Goal: Check status: Check status

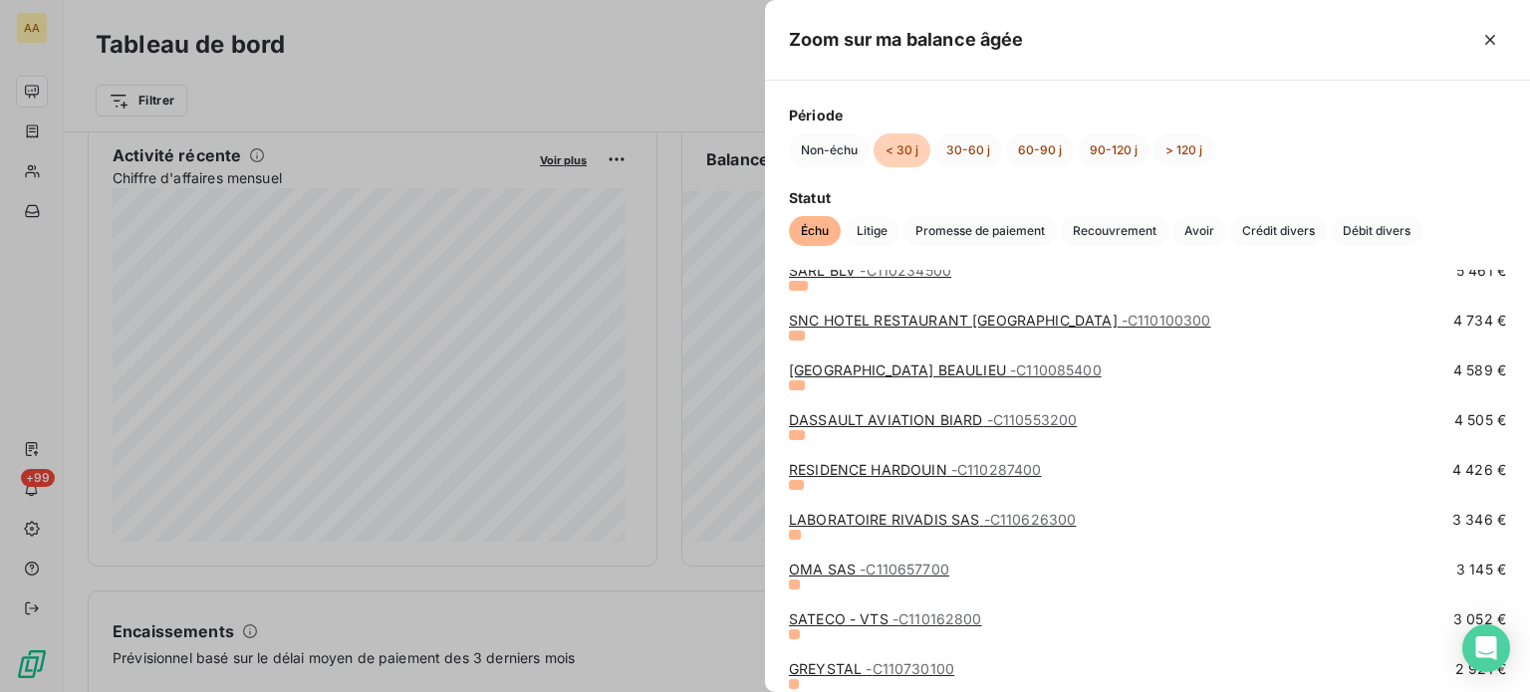
scroll to position [498, 0]
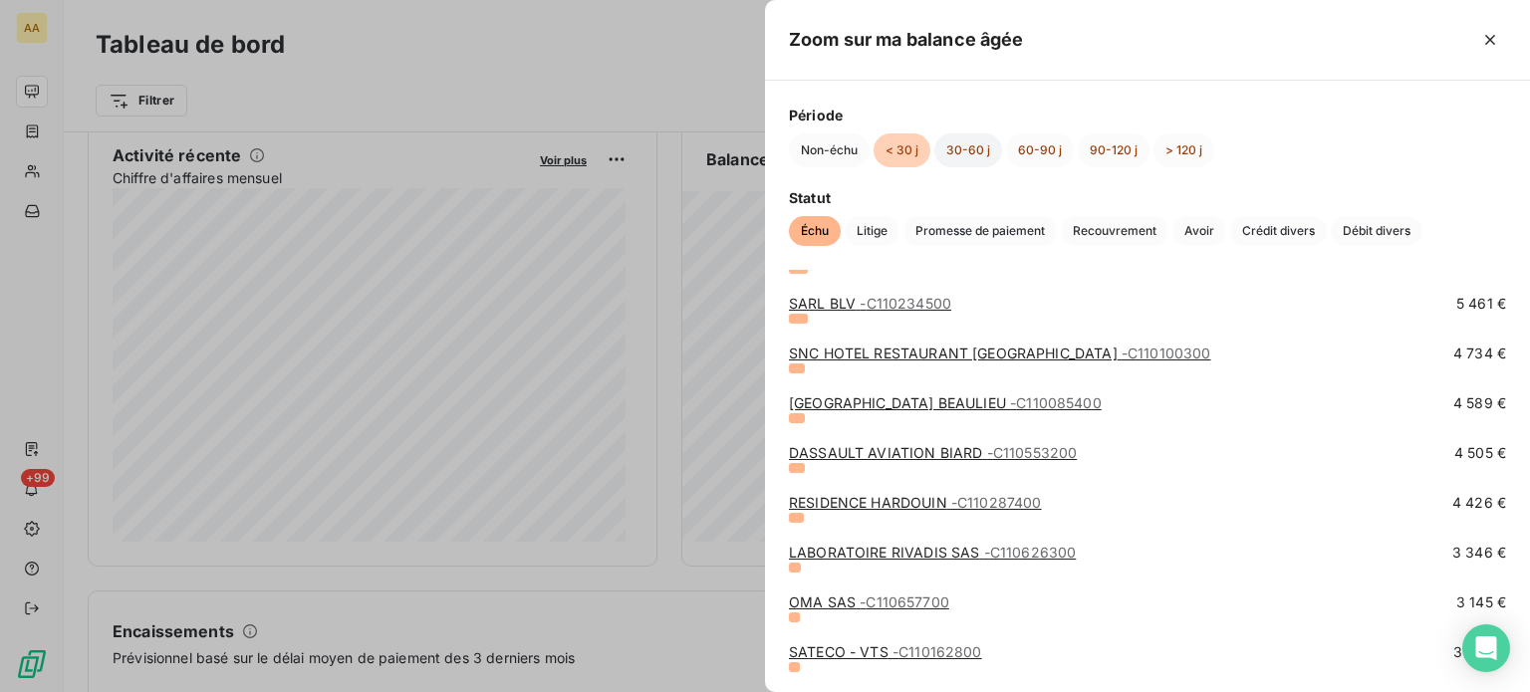
click at [969, 138] on button "30-60 j" at bounding box center [969, 151] width 68 height 34
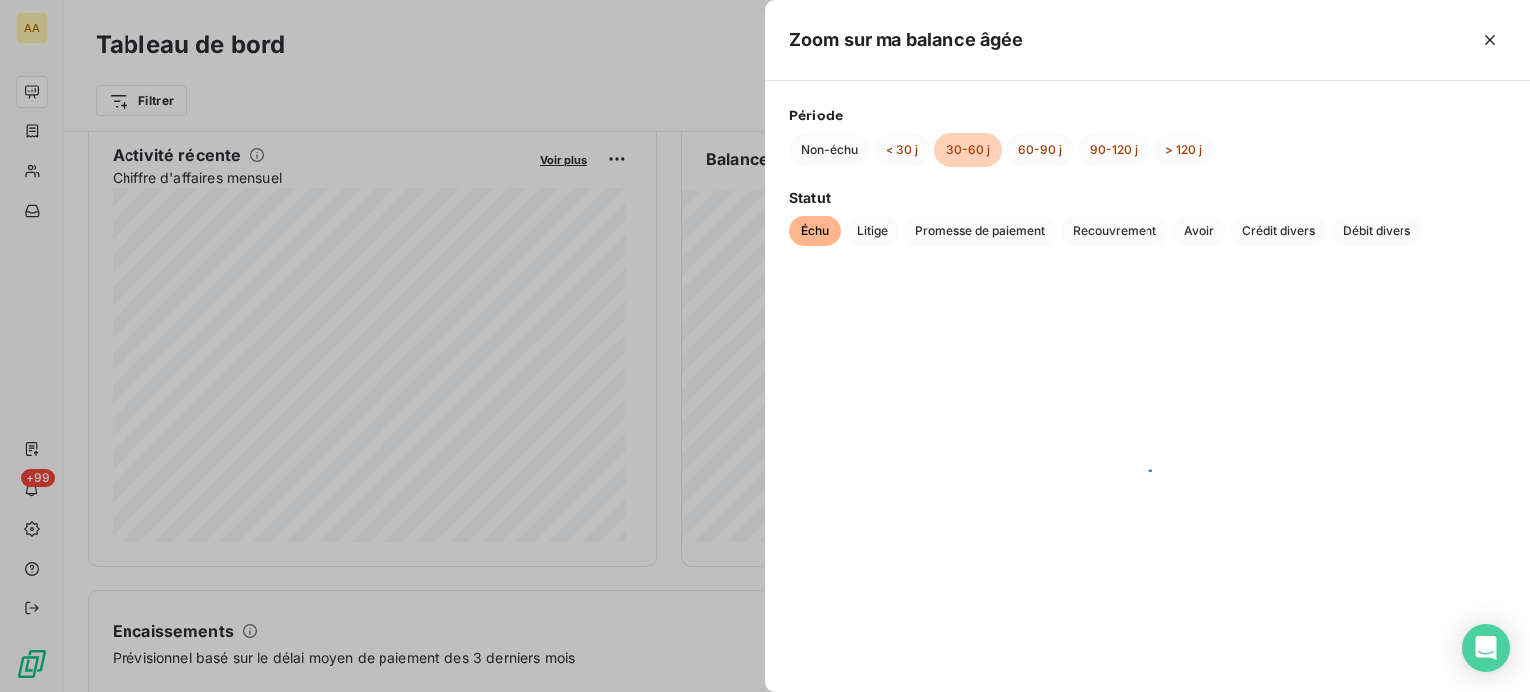
scroll to position [0, 0]
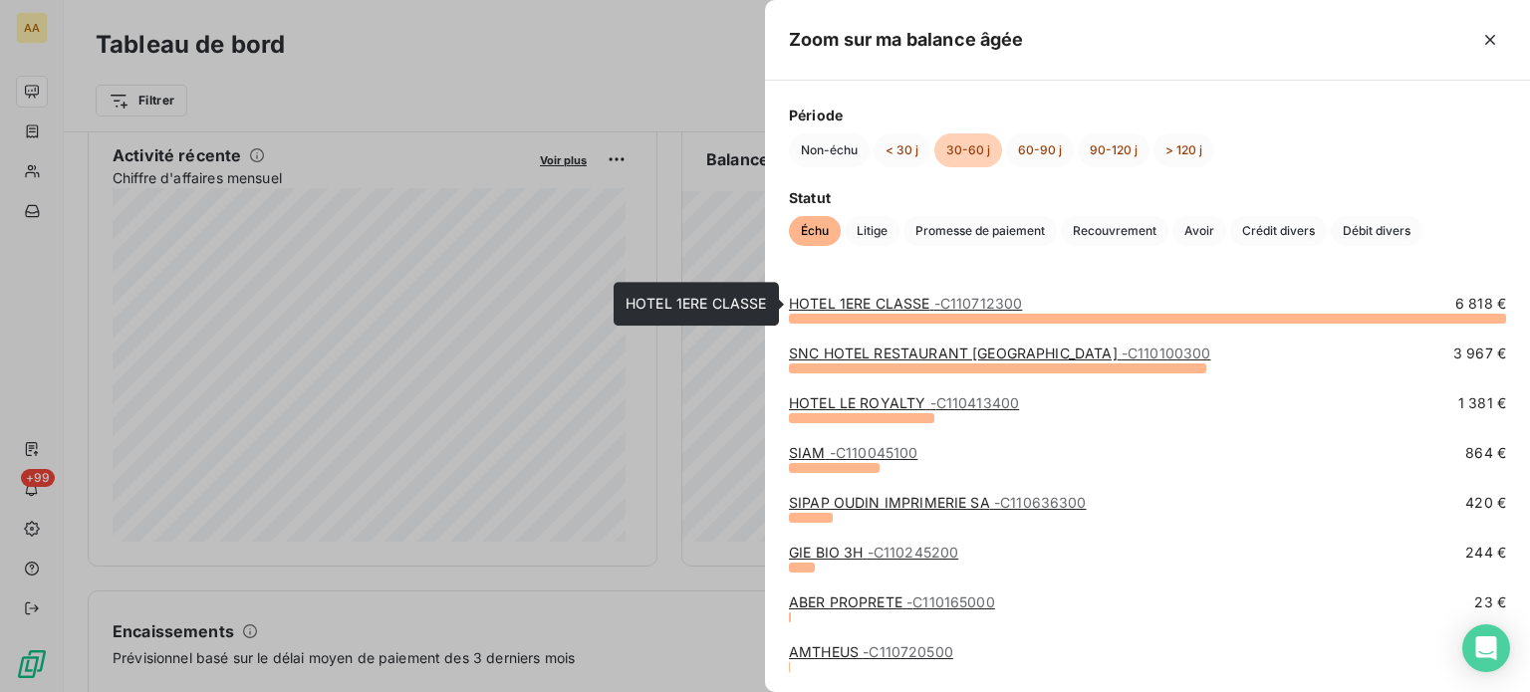
click at [911, 304] on link "HOTEL 1ERE CLASSE - C110712300" at bounding box center [905, 303] width 233 height 17
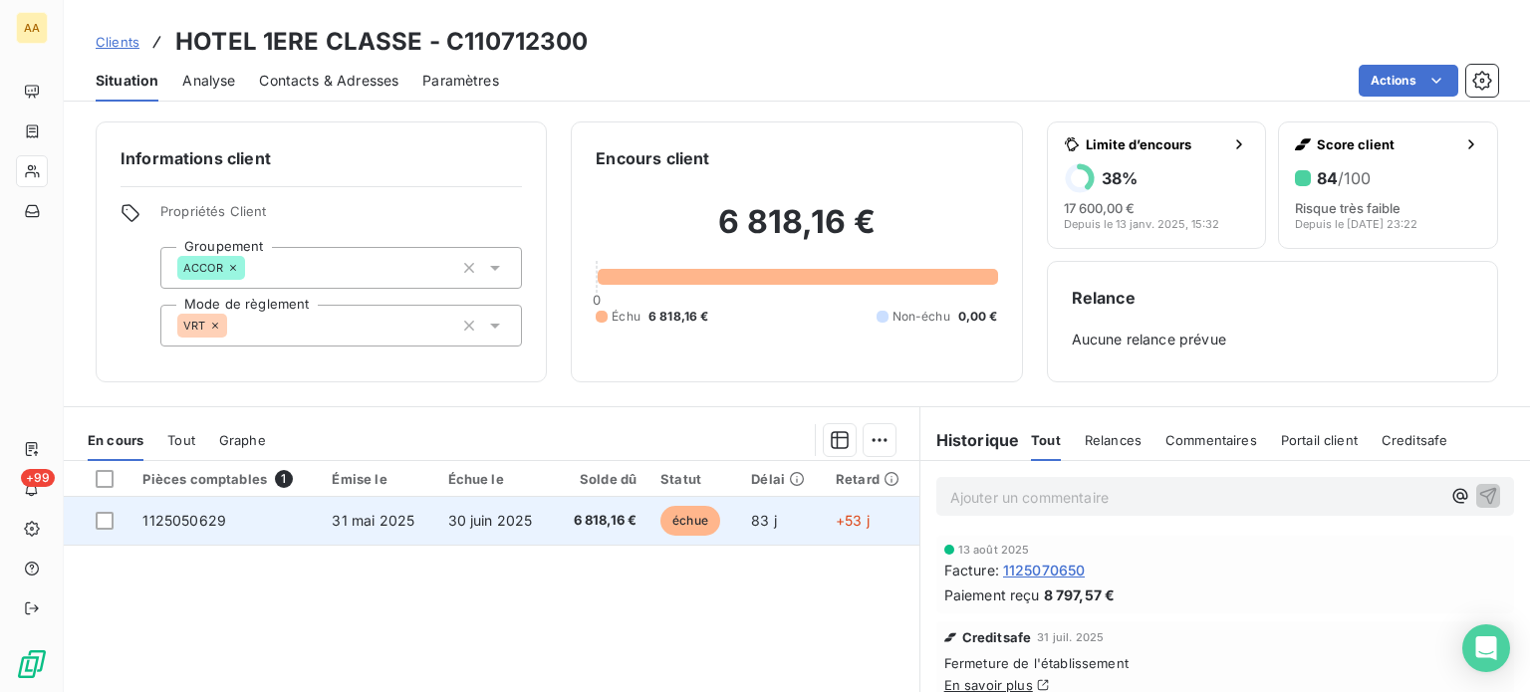
click at [601, 530] on td "6 818,16 €" at bounding box center [601, 521] width 95 height 48
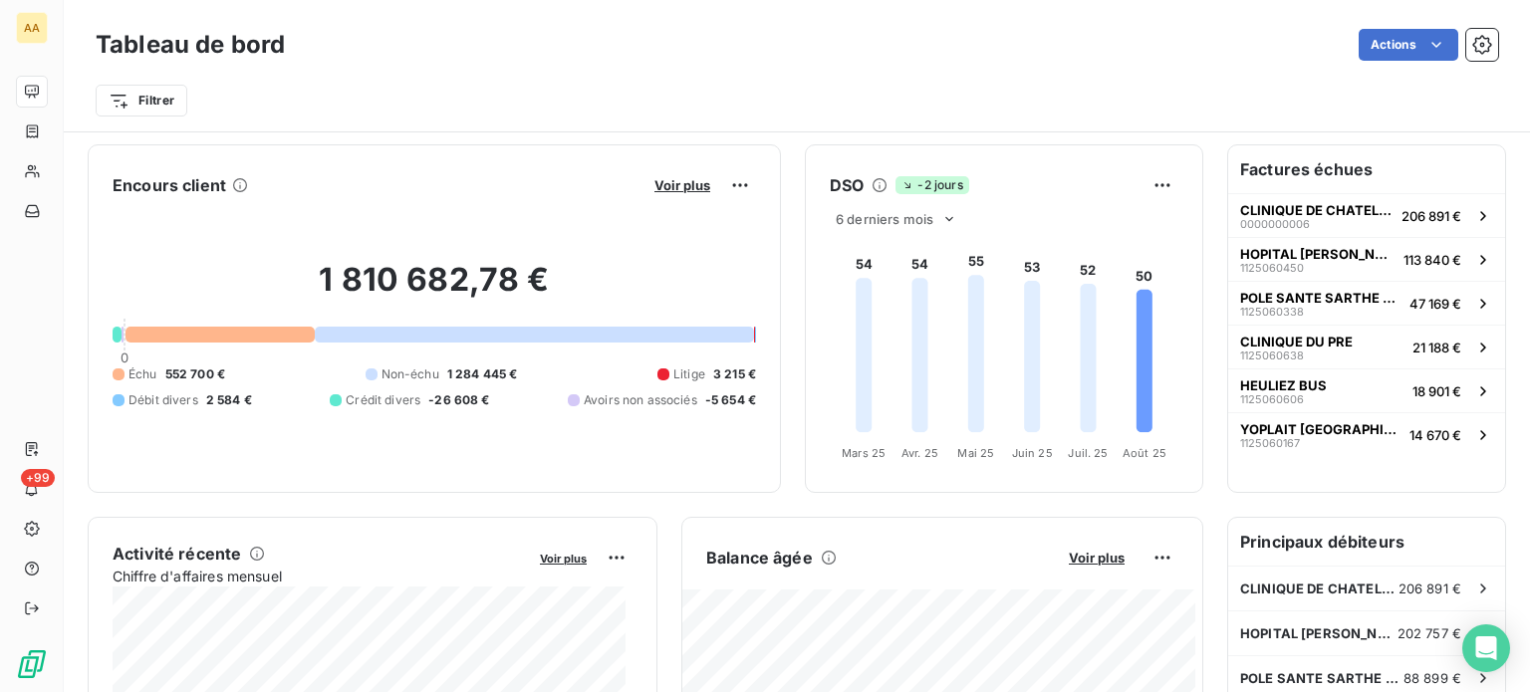
scroll to position [299, 0]
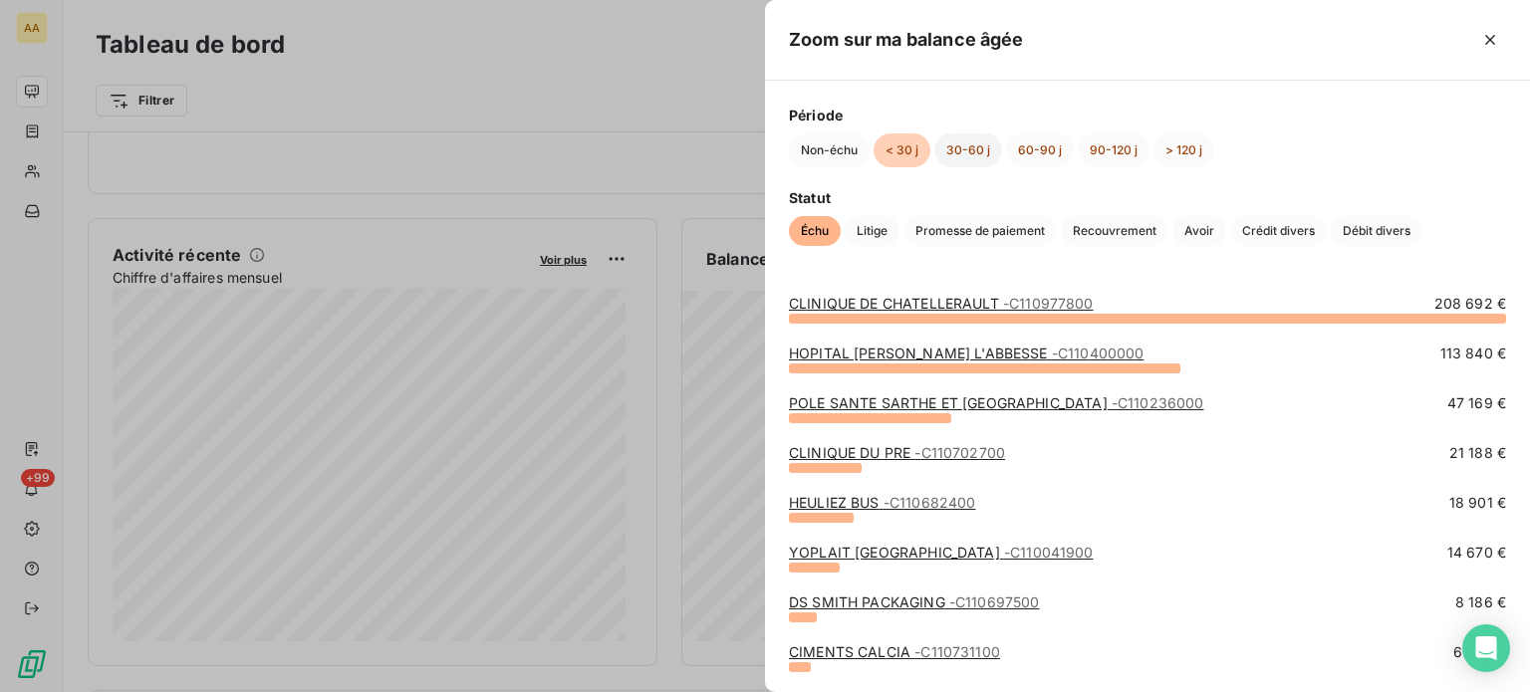
click at [977, 141] on button "30-60 j" at bounding box center [969, 151] width 68 height 34
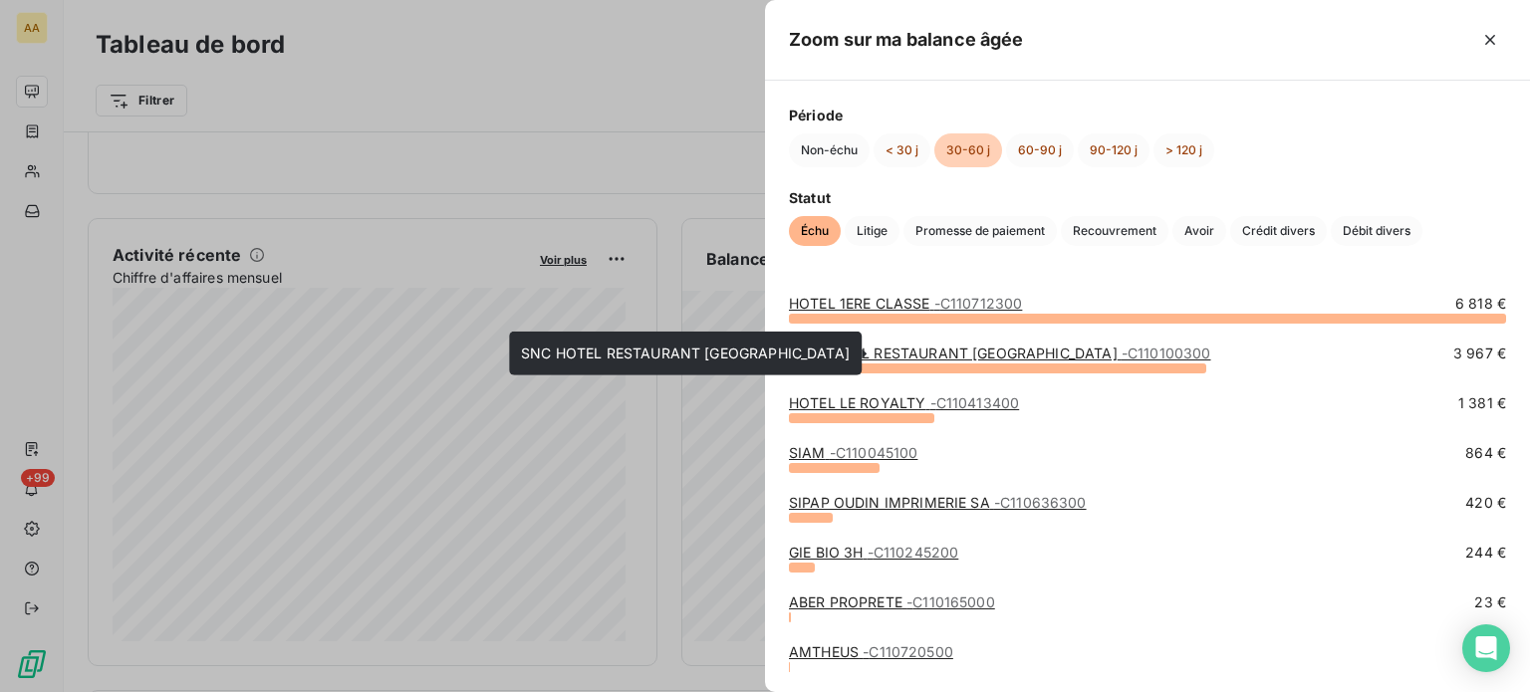
click at [955, 348] on link "SNC HOTEL RESTAURANT [GEOGRAPHIC_DATA] - C110100300" at bounding box center [1000, 353] width 422 height 17
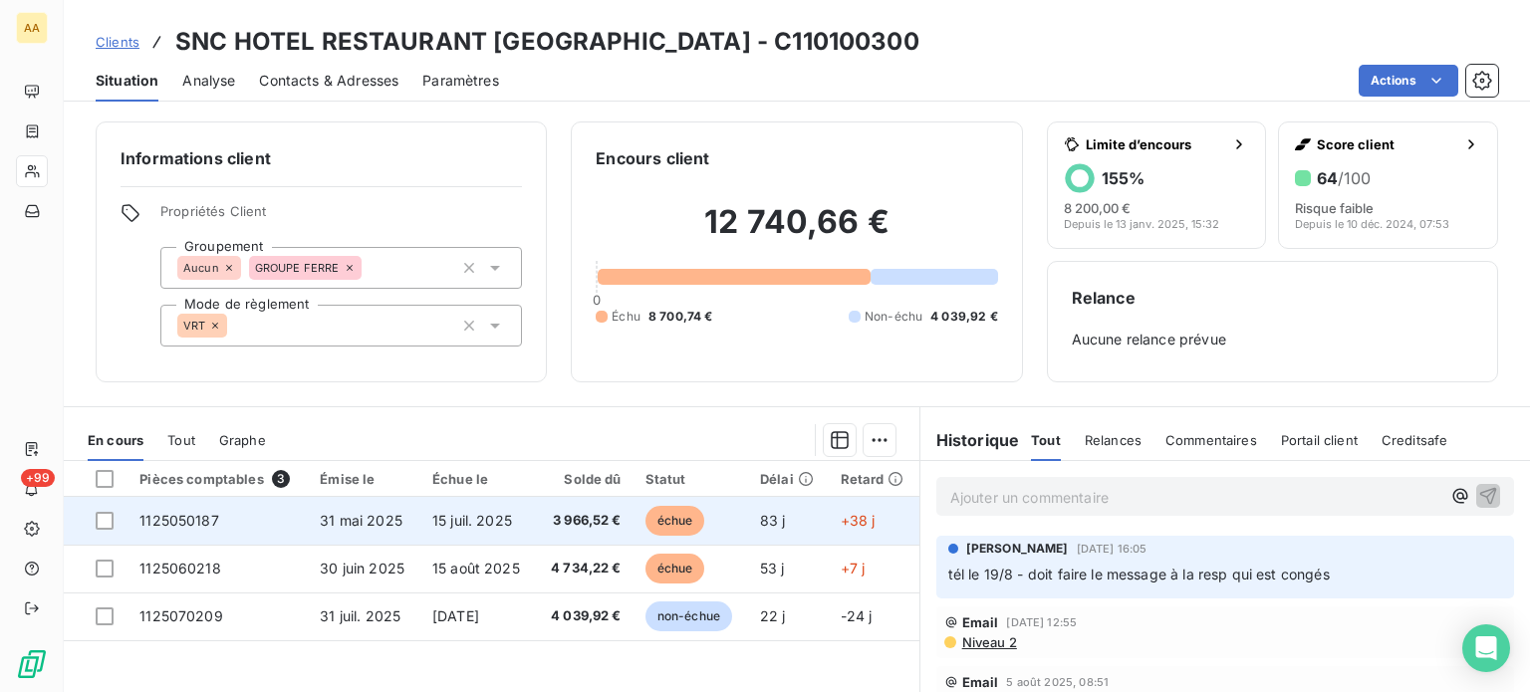
click at [662, 517] on span "échue" at bounding box center [676, 521] width 60 height 30
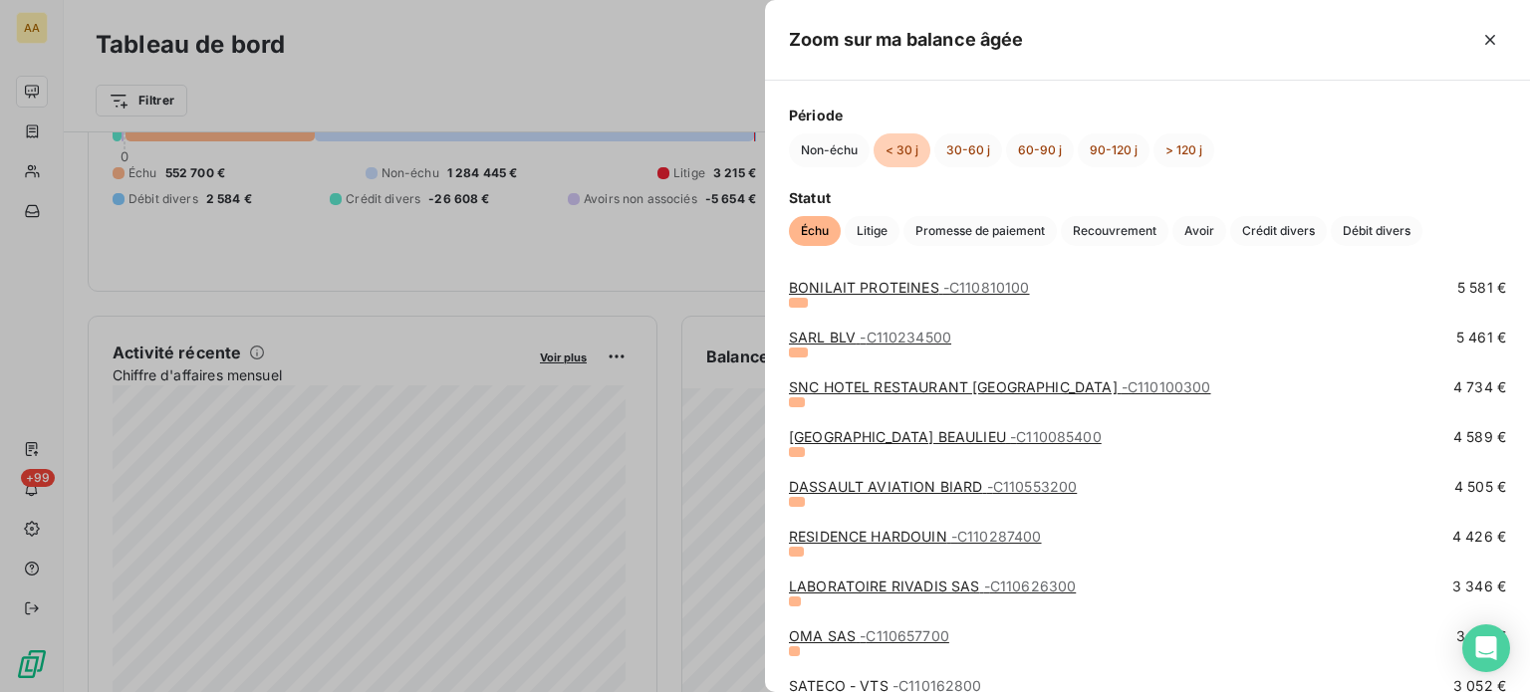
scroll to position [498, 0]
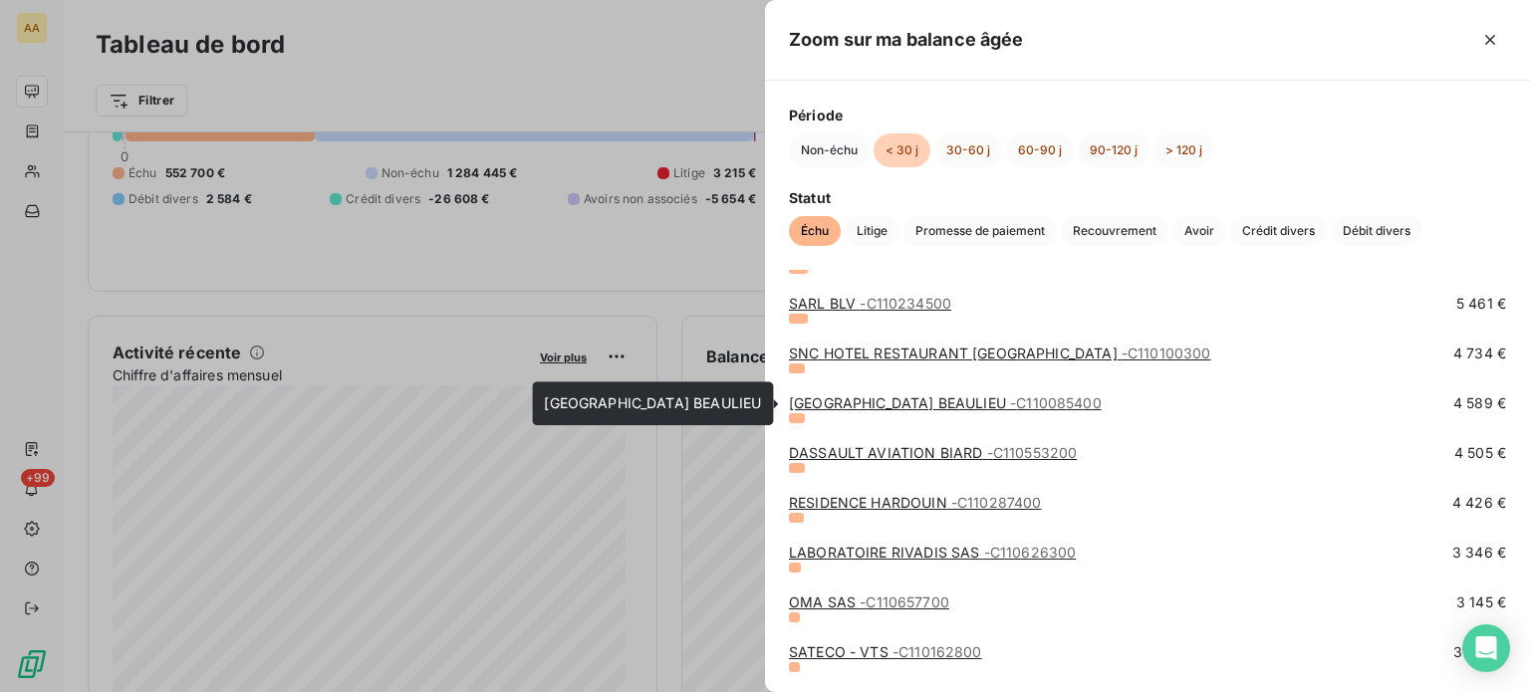
click at [905, 399] on link "BRIT HOTEL [GEOGRAPHIC_DATA] BEAULIEU - C110085400" at bounding box center [945, 403] width 313 height 17
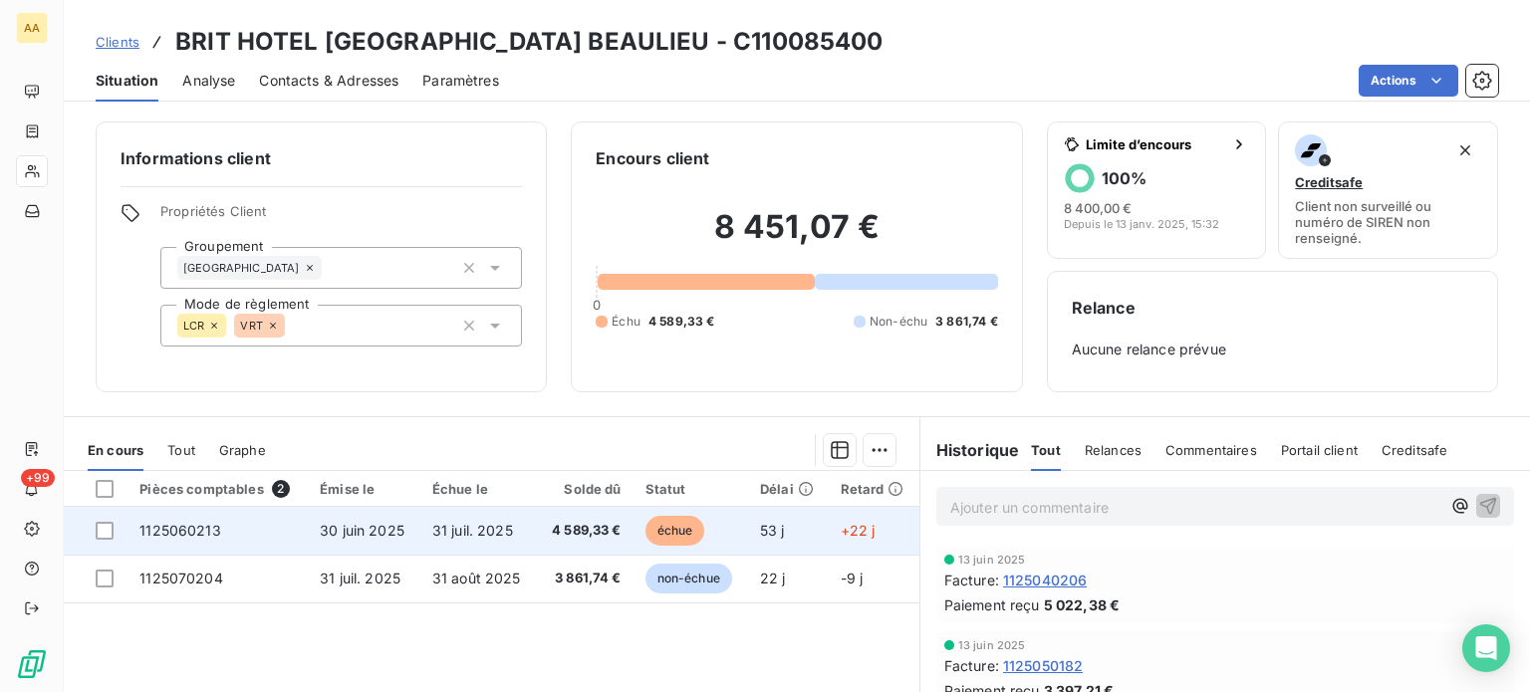
click at [672, 539] on span "échue" at bounding box center [676, 531] width 60 height 30
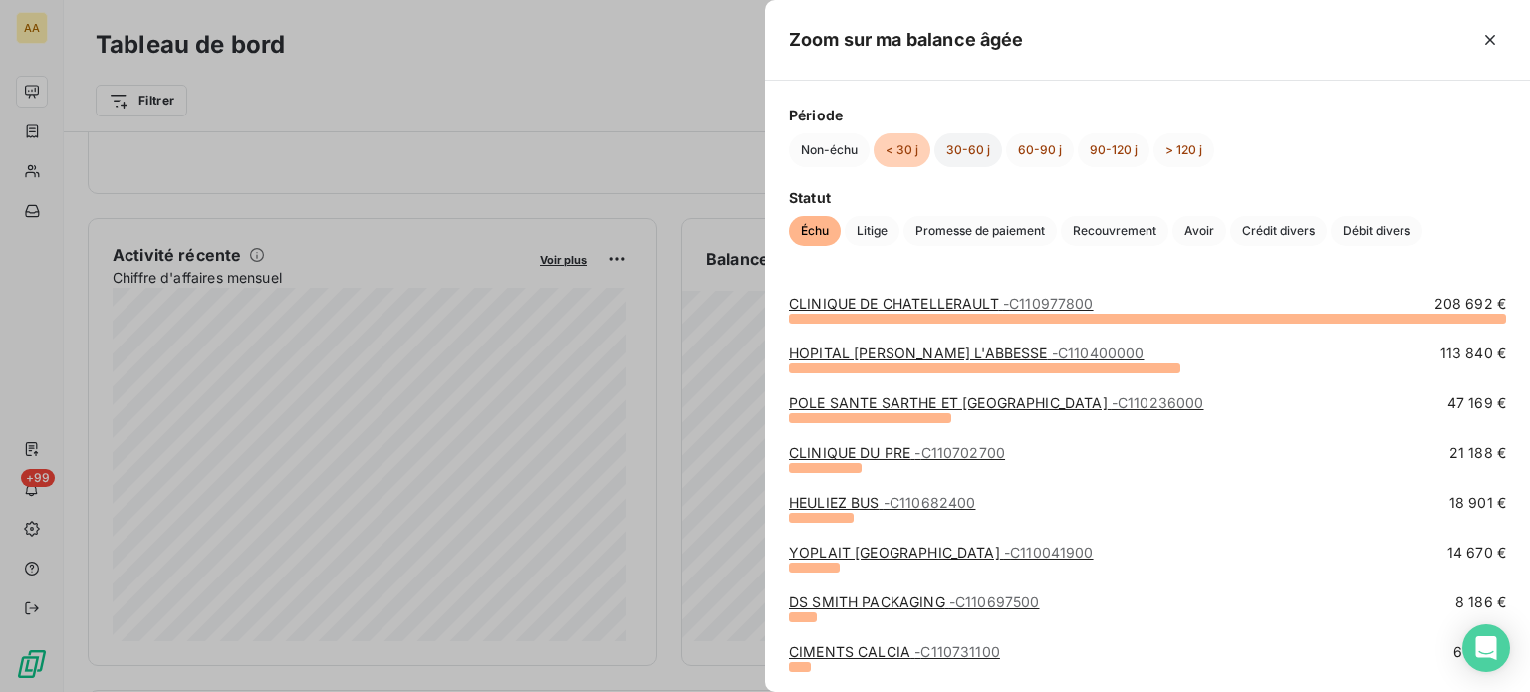
click at [973, 152] on button "30-60 j" at bounding box center [969, 151] width 68 height 34
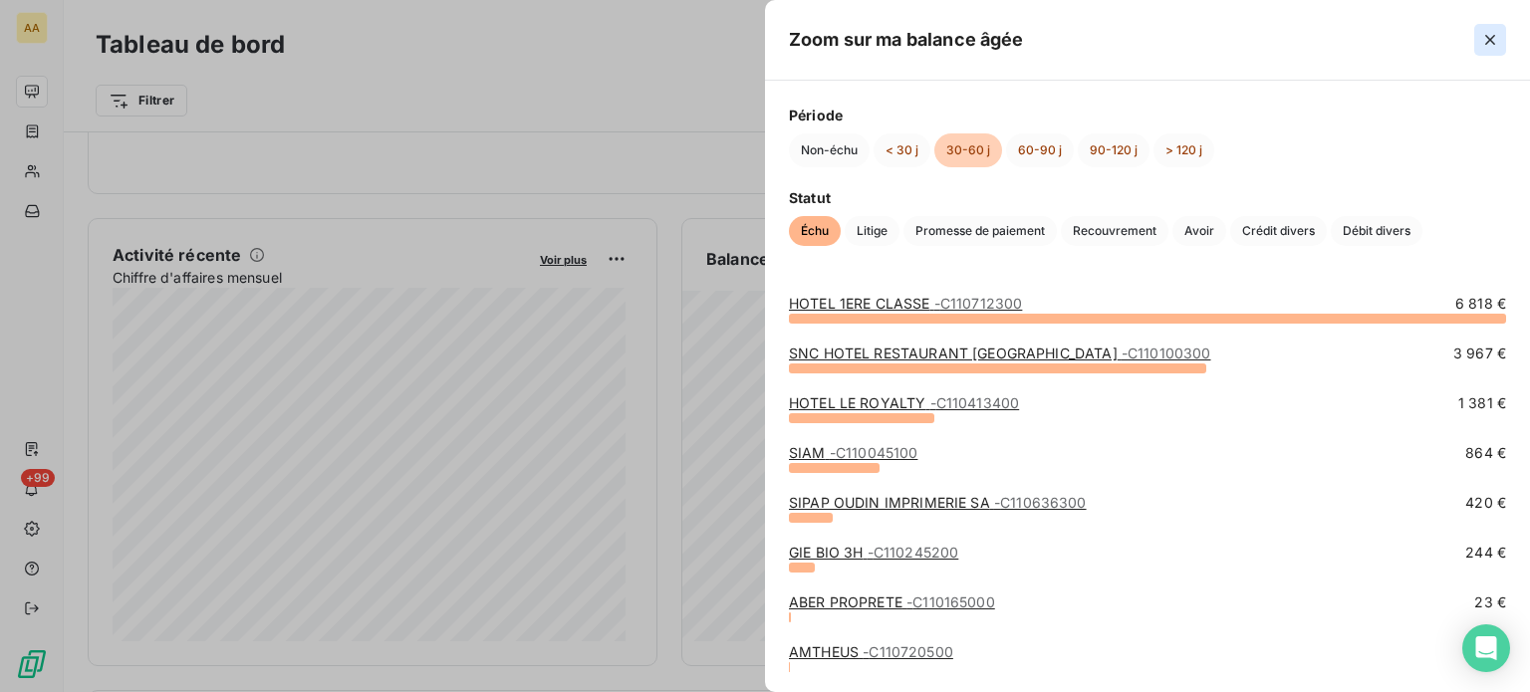
click at [1490, 32] on icon "button" at bounding box center [1491, 40] width 20 height 20
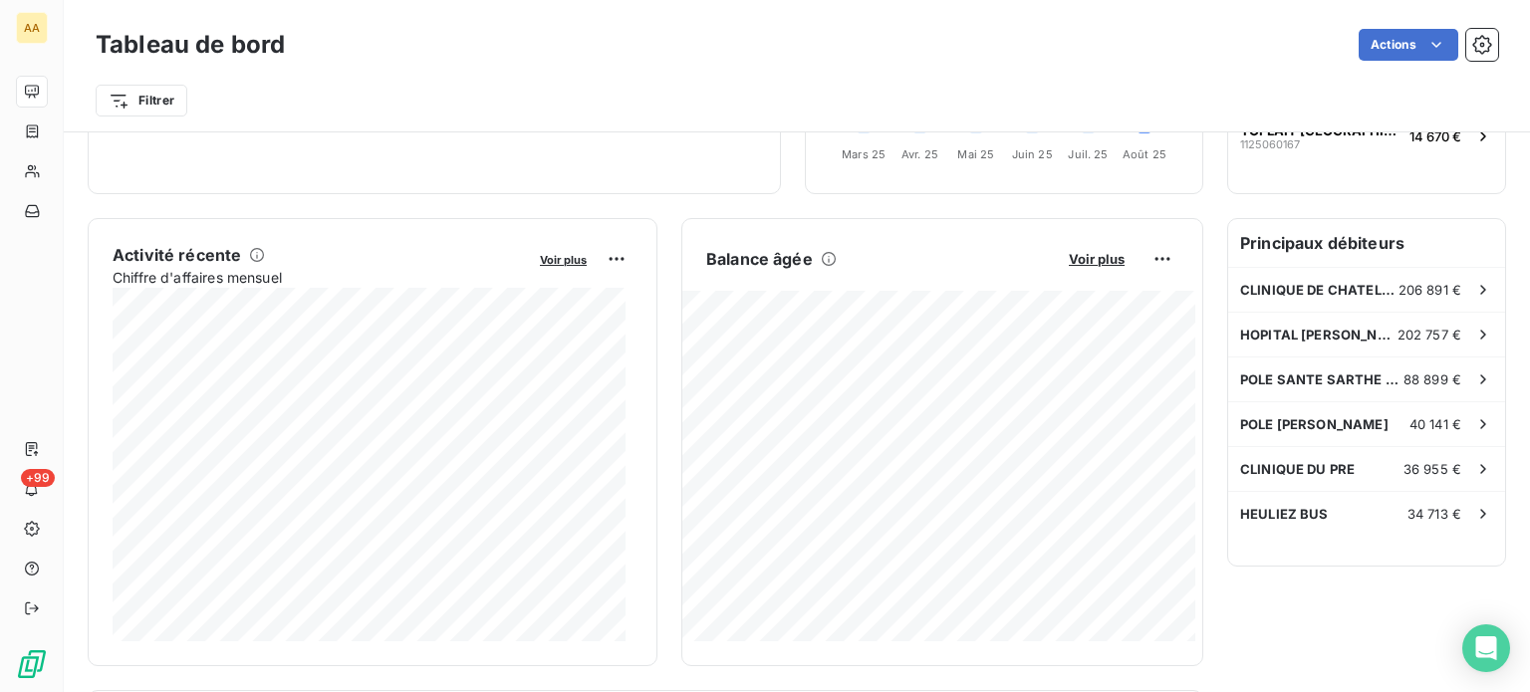
click at [688, 67] on div "Filtrer" at bounding box center [797, 93] width 1403 height 54
